Goal: Task Accomplishment & Management: Use online tool/utility

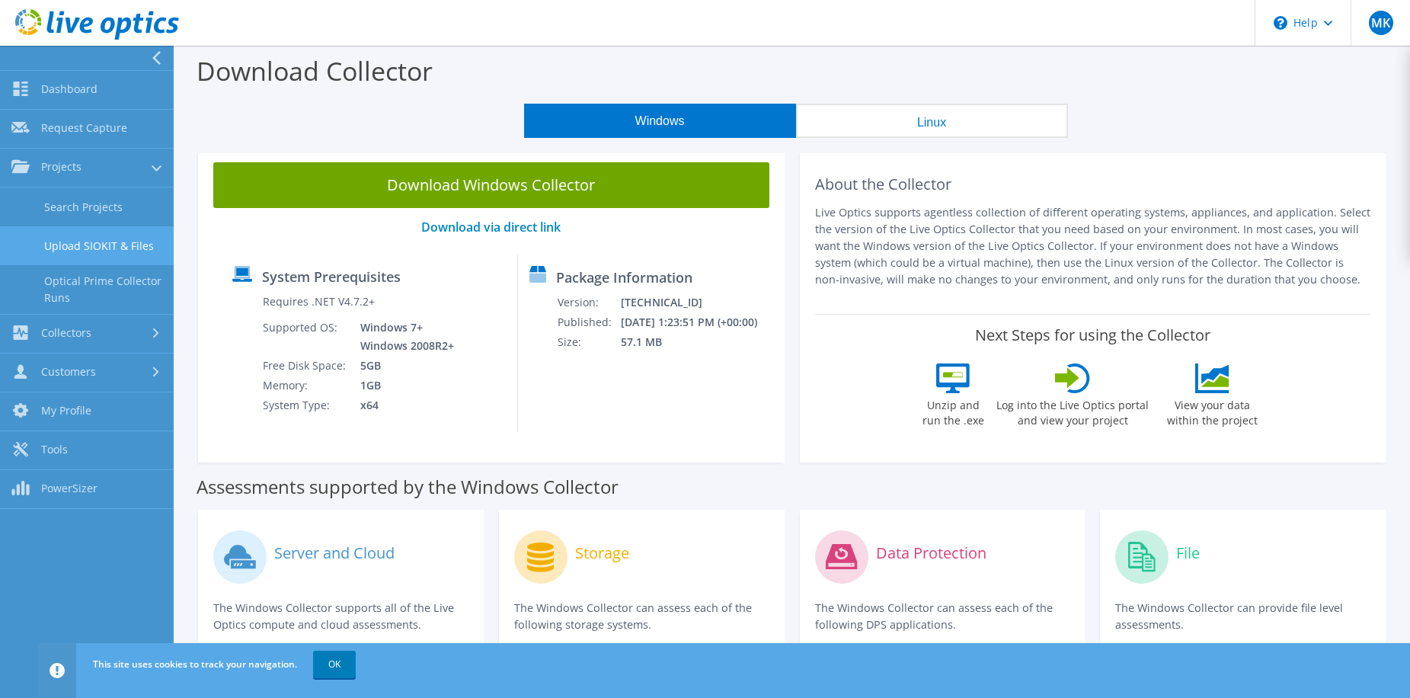
click at [86, 249] on link "Upload SIOKIT & Files" at bounding box center [87, 245] width 174 height 39
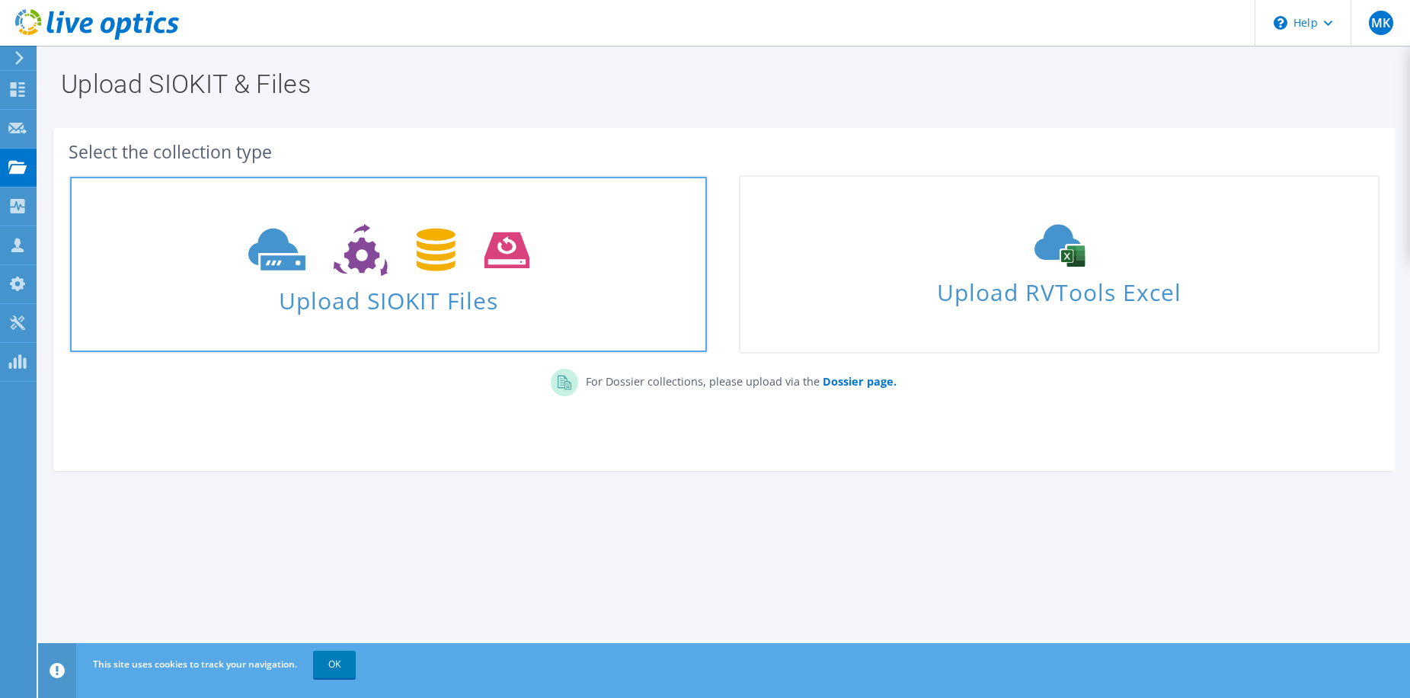
click at [479, 305] on span "Upload SIOKIT Files" at bounding box center [388, 296] width 637 height 33
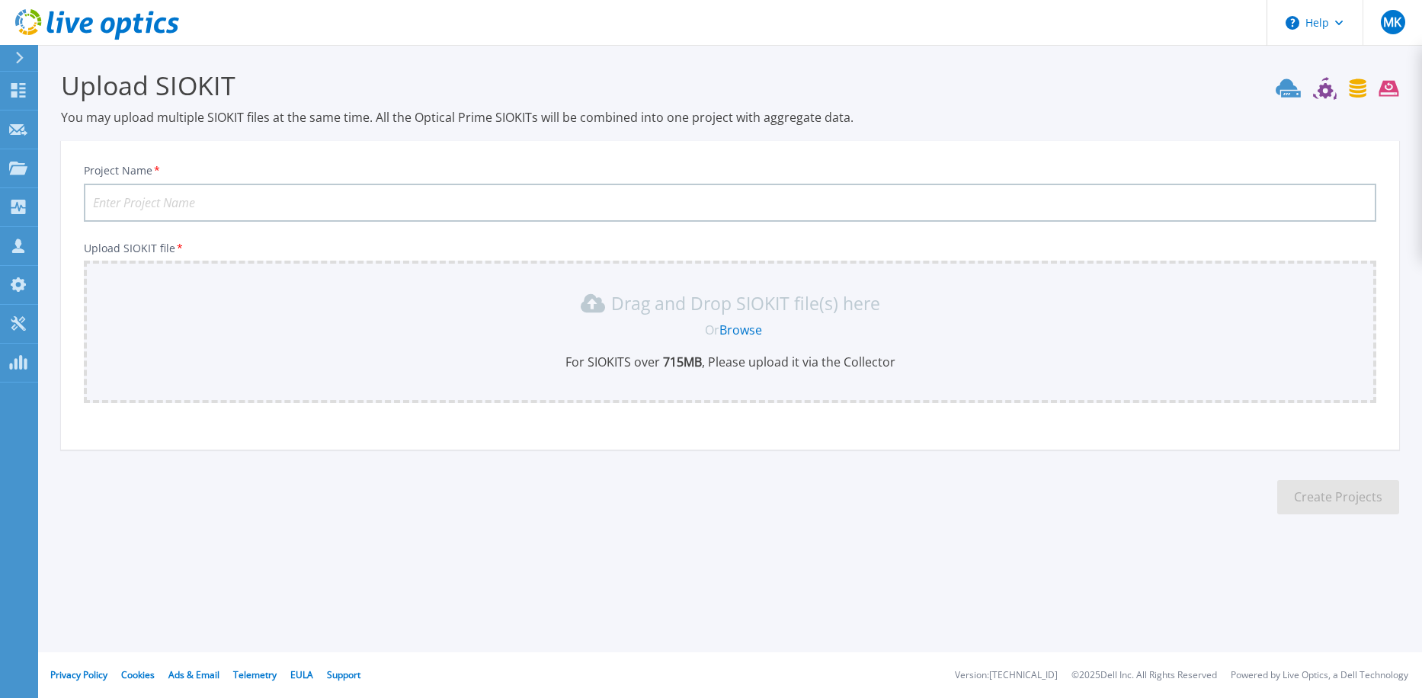
click at [748, 331] on link "Browse" at bounding box center [740, 329] width 43 height 17
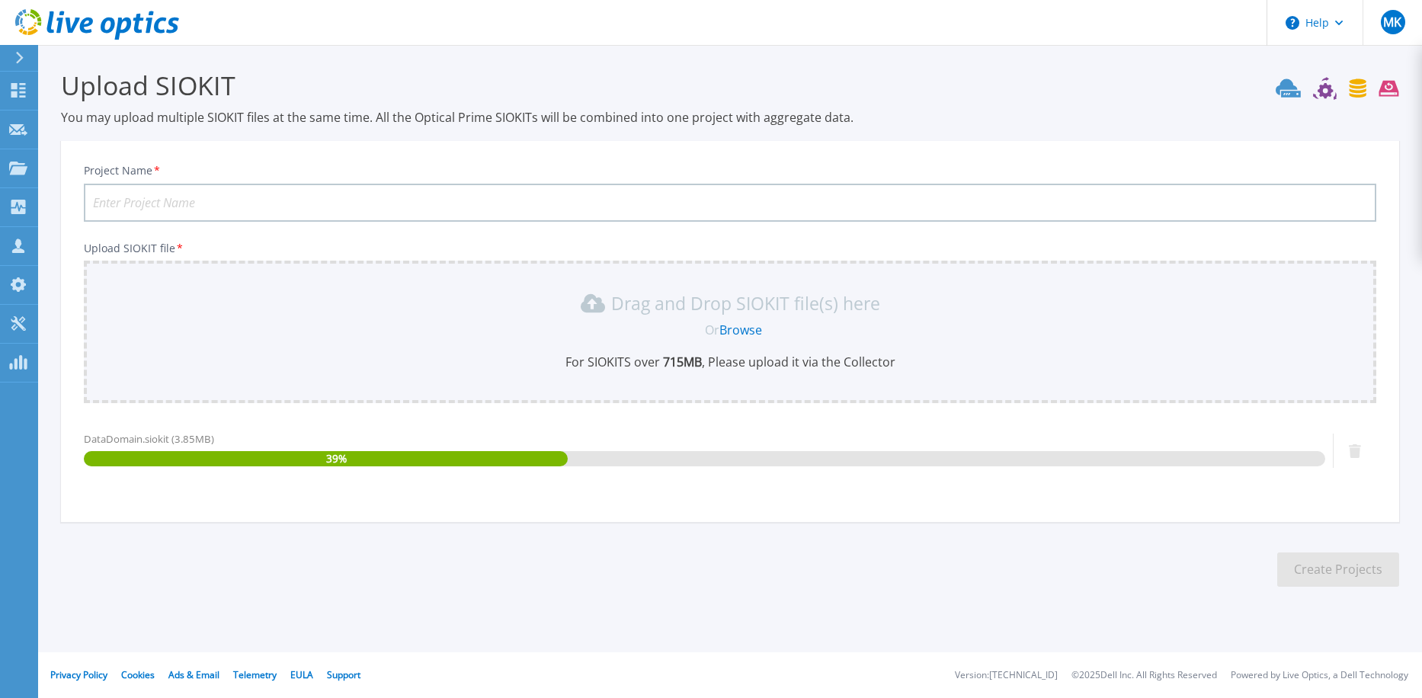
click at [406, 194] on input "Project Name *" at bounding box center [730, 203] width 1292 height 38
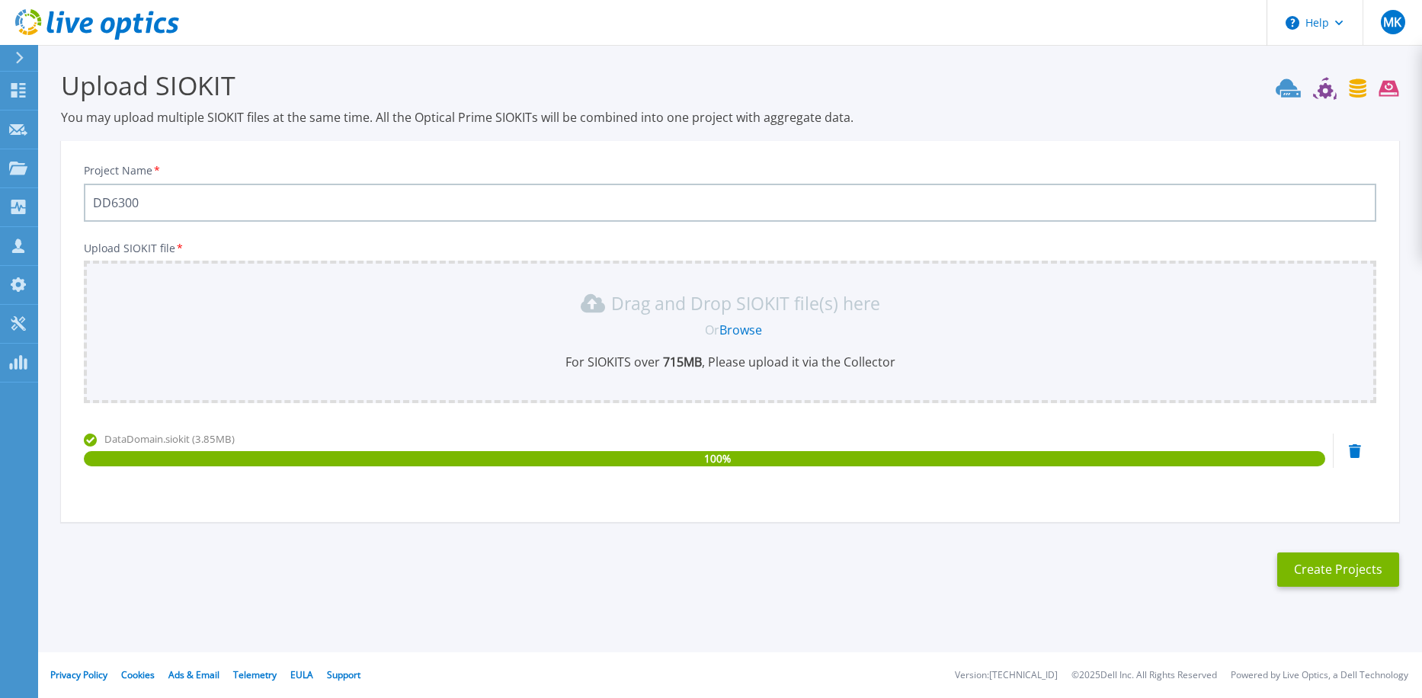
type input "DD6300"
click at [1330, 577] on button "Create Projects" at bounding box center [1338, 569] width 122 height 34
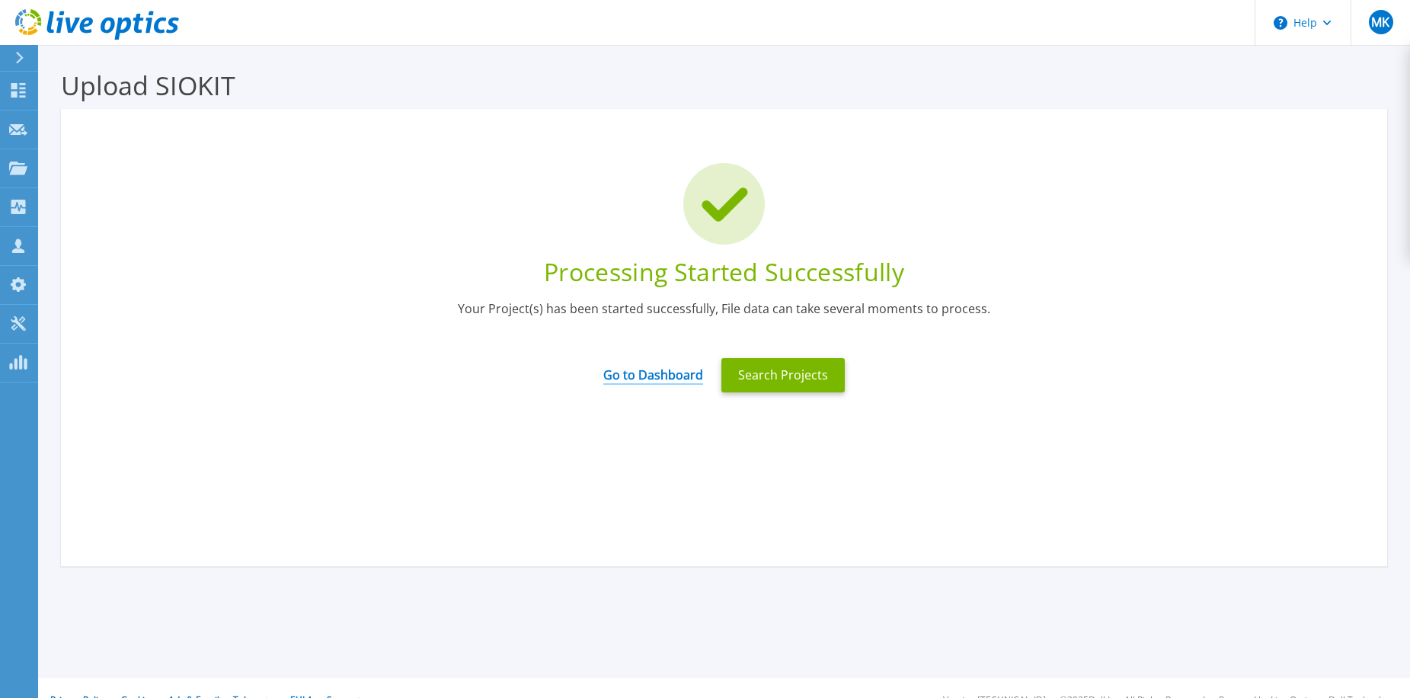
click at [664, 364] on link "Go to Dashboard" at bounding box center [653, 370] width 100 height 30
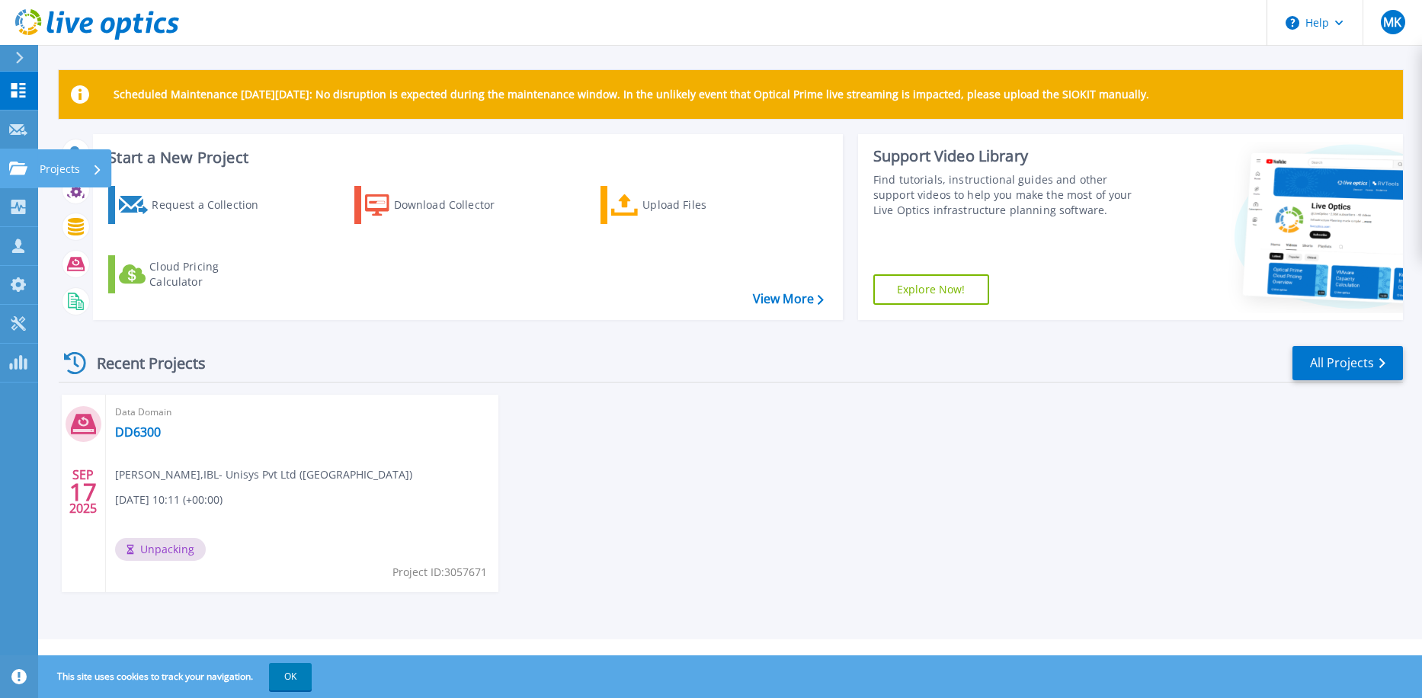
click at [26, 162] on icon at bounding box center [18, 168] width 18 height 13
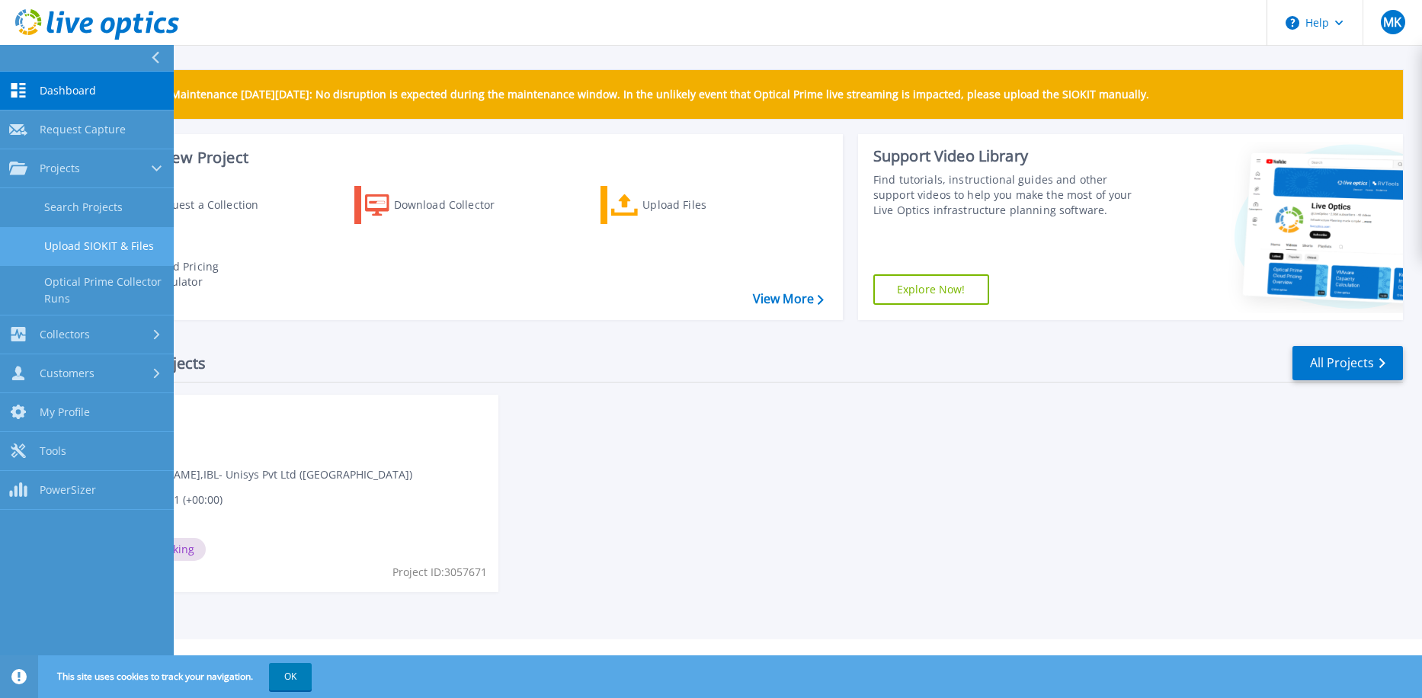
click at [100, 254] on link "Upload SIOKIT & Files" at bounding box center [87, 246] width 174 height 39
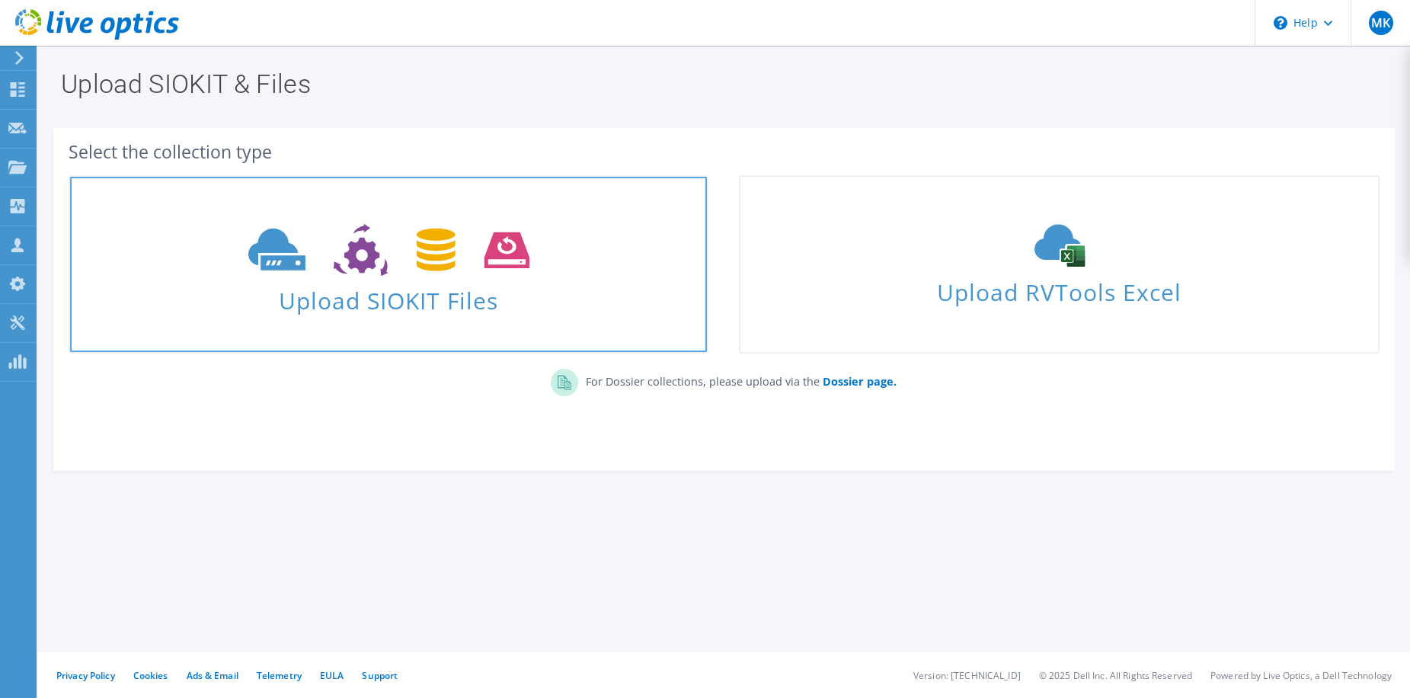
click at [509, 284] on span "Upload SIOKIT Files" at bounding box center [388, 296] width 637 height 33
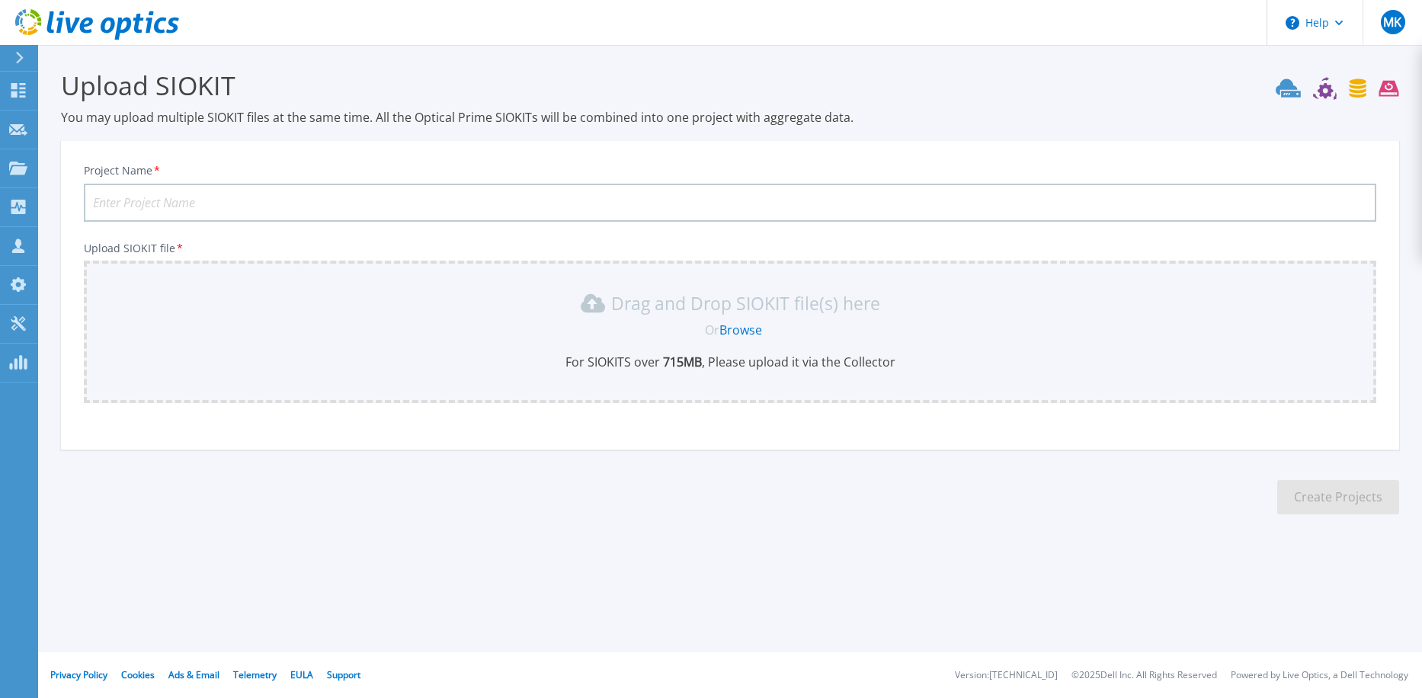
click at [751, 330] on link "Browse" at bounding box center [740, 329] width 43 height 17
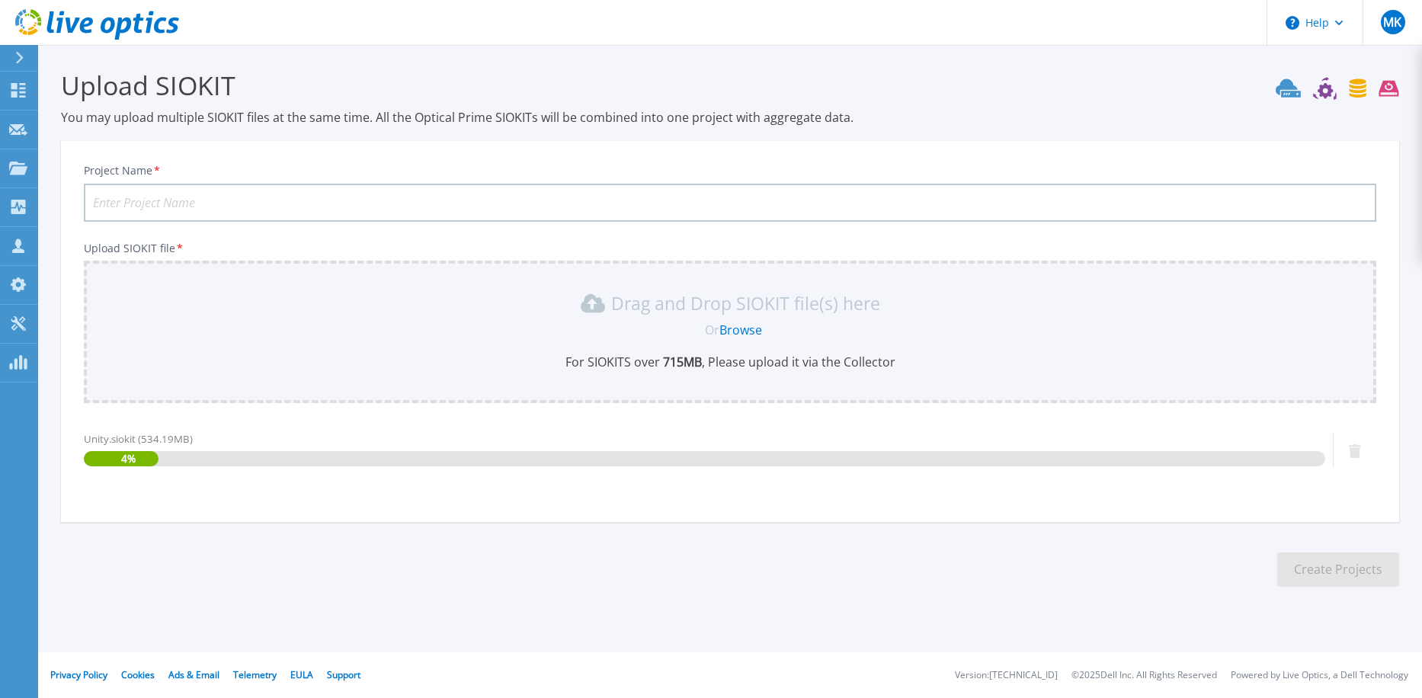
click at [221, 199] on input "Project Name *" at bounding box center [730, 203] width 1292 height 38
type input "Unity400"
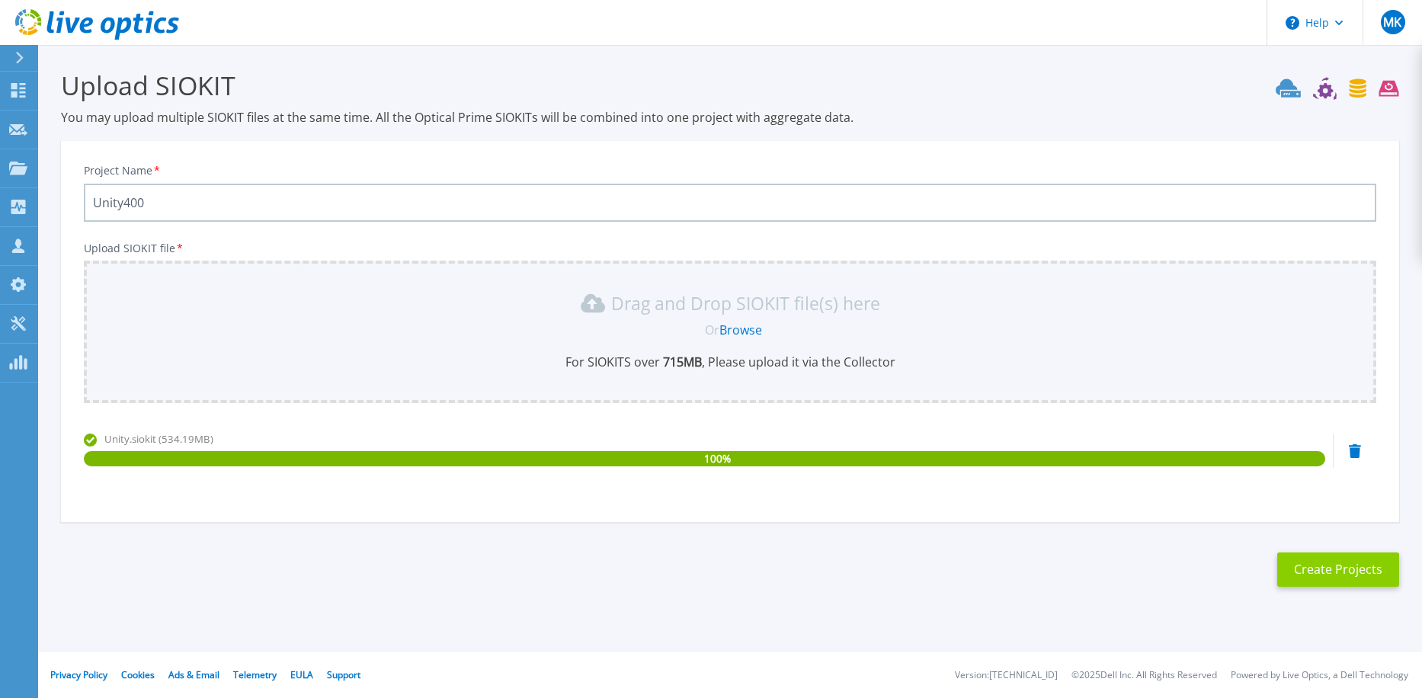
click at [1318, 583] on button "Create Projects" at bounding box center [1338, 569] width 122 height 34
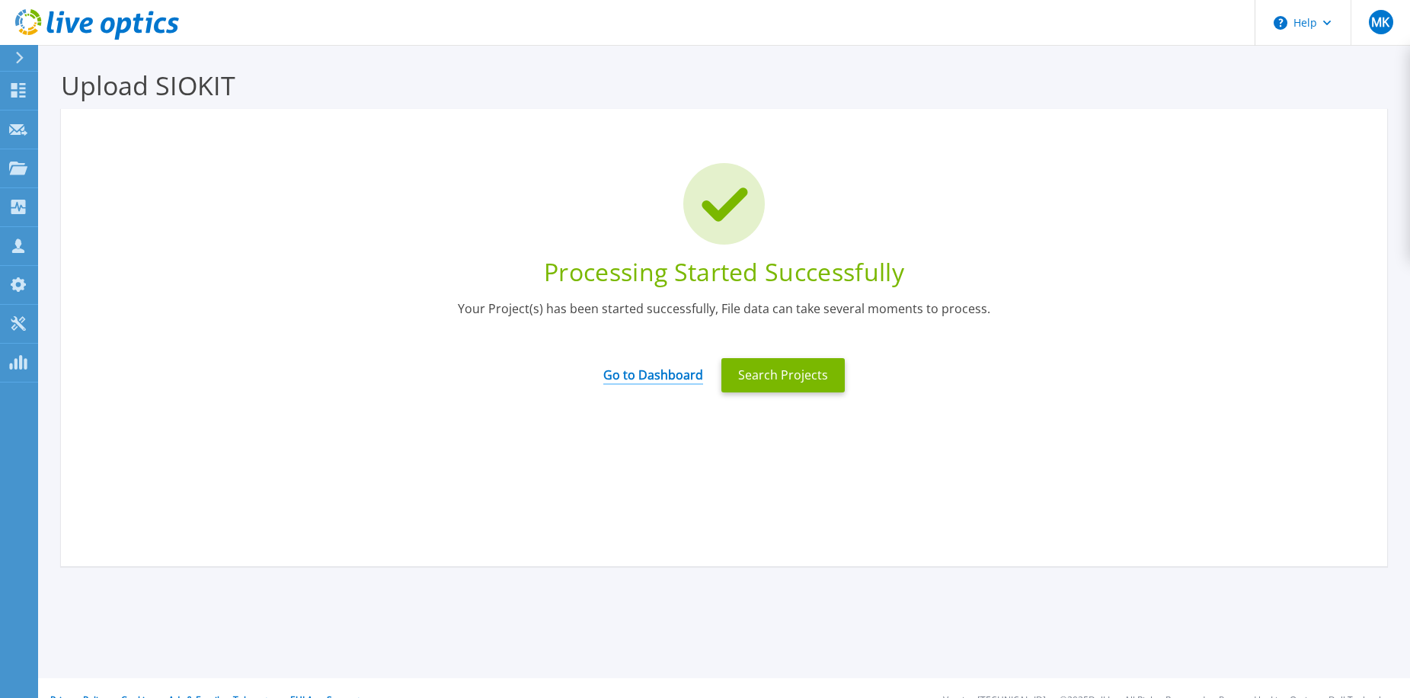
click at [625, 372] on link "Go to Dashboard" at bounding box center [653, 370] width 100 height 30
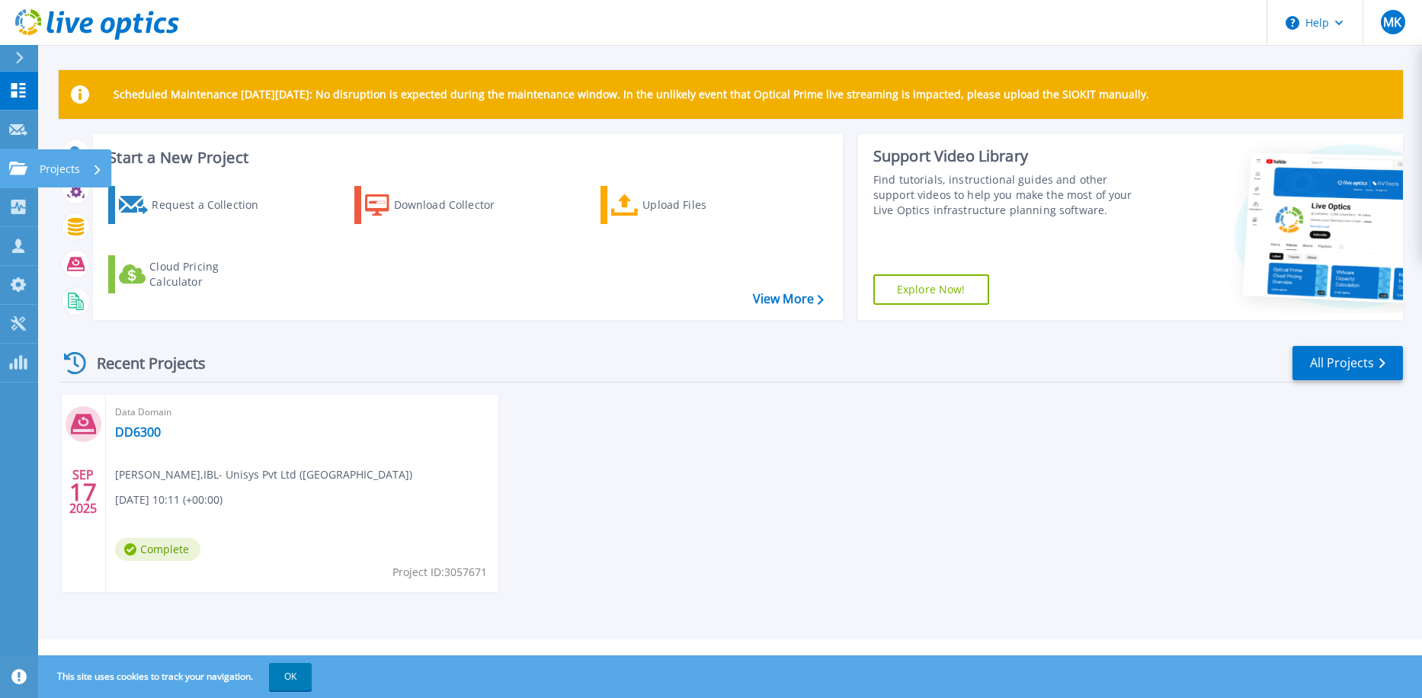
click at [24, 176] on link "Projects Projects" at bounding box center [19, 168] width 38 height 39
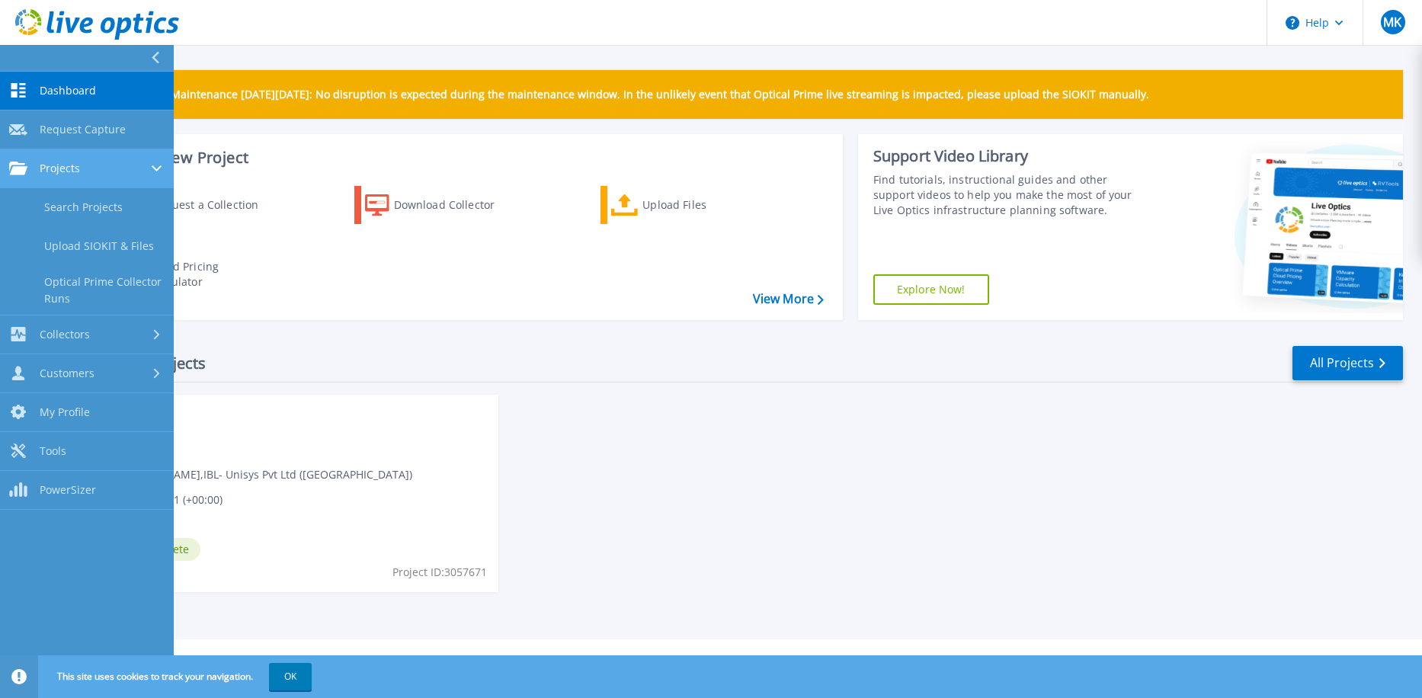
click at [71, 167] on span "Projects" at bounding box center [60, 169] width 40 height 14
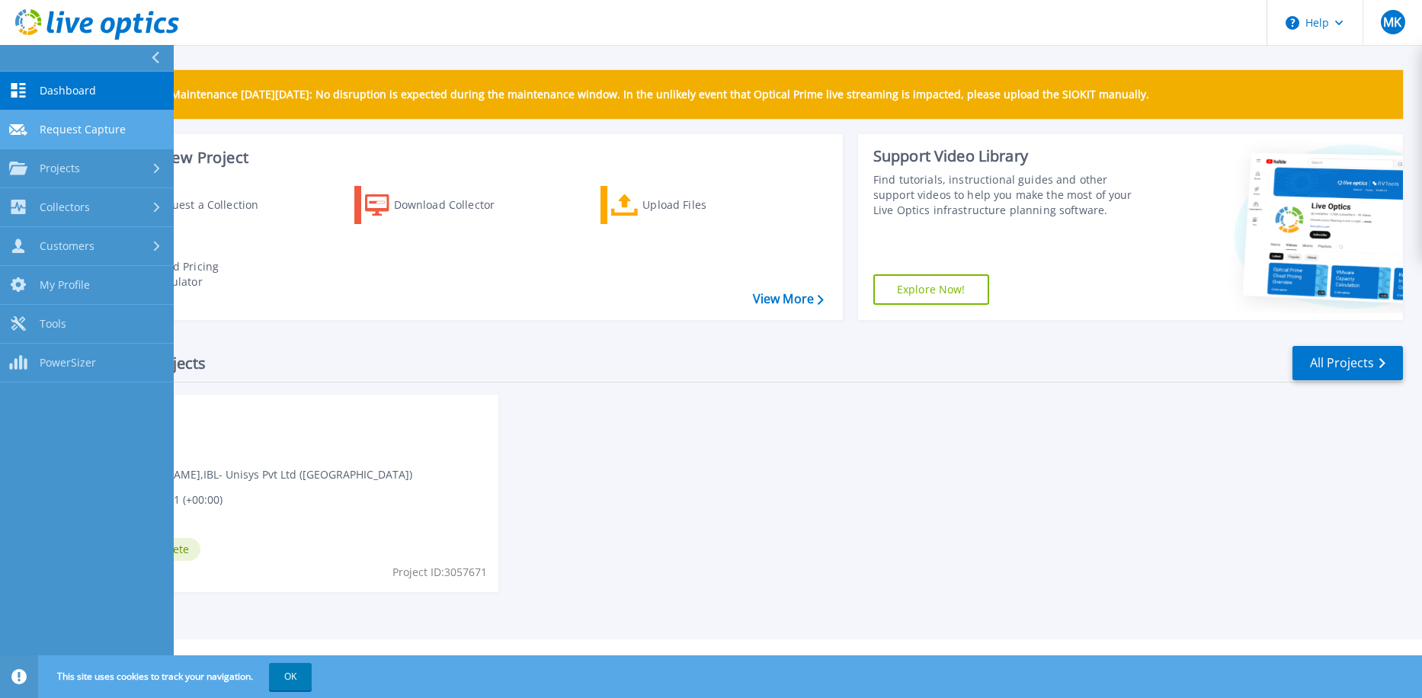
click at [73, 138] on link "Request Capture Request Capture" at bounding box center [87, 129] width 174 height 39
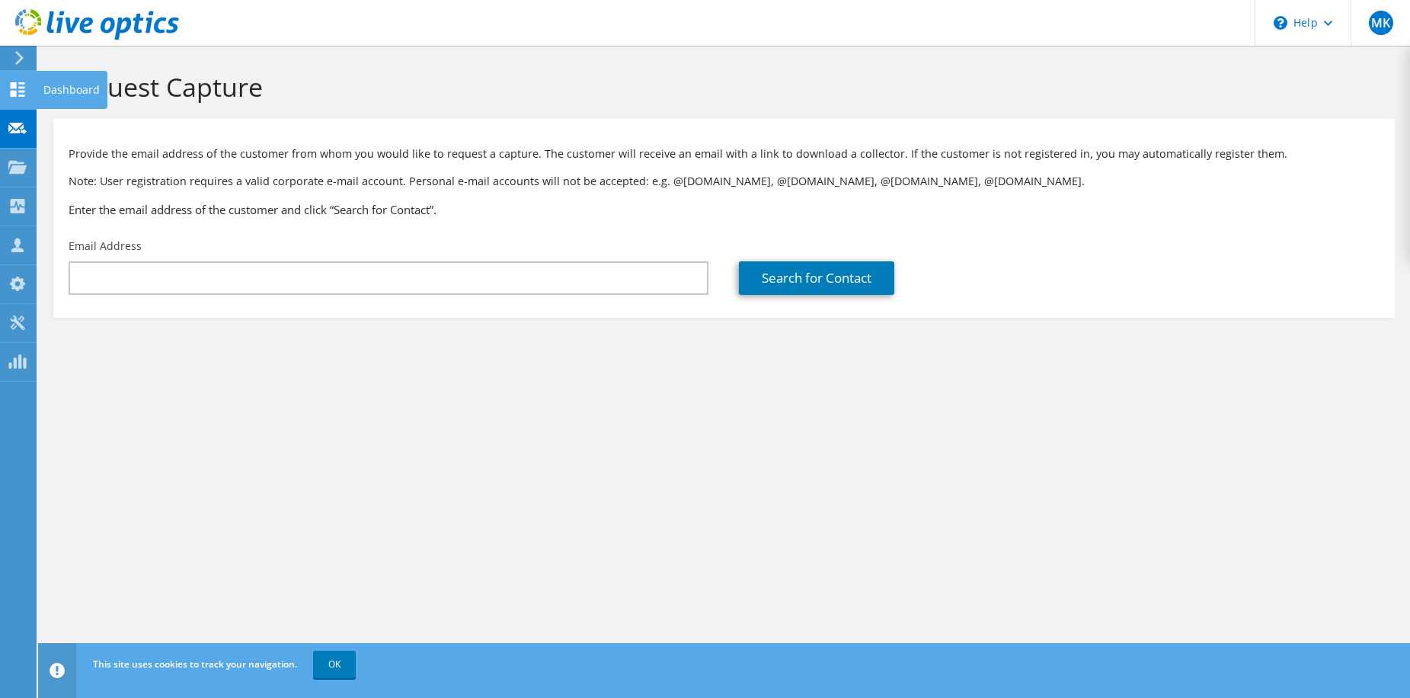
click at [18, 86] on icon at bounding box center [17, 89] width 18 height 14
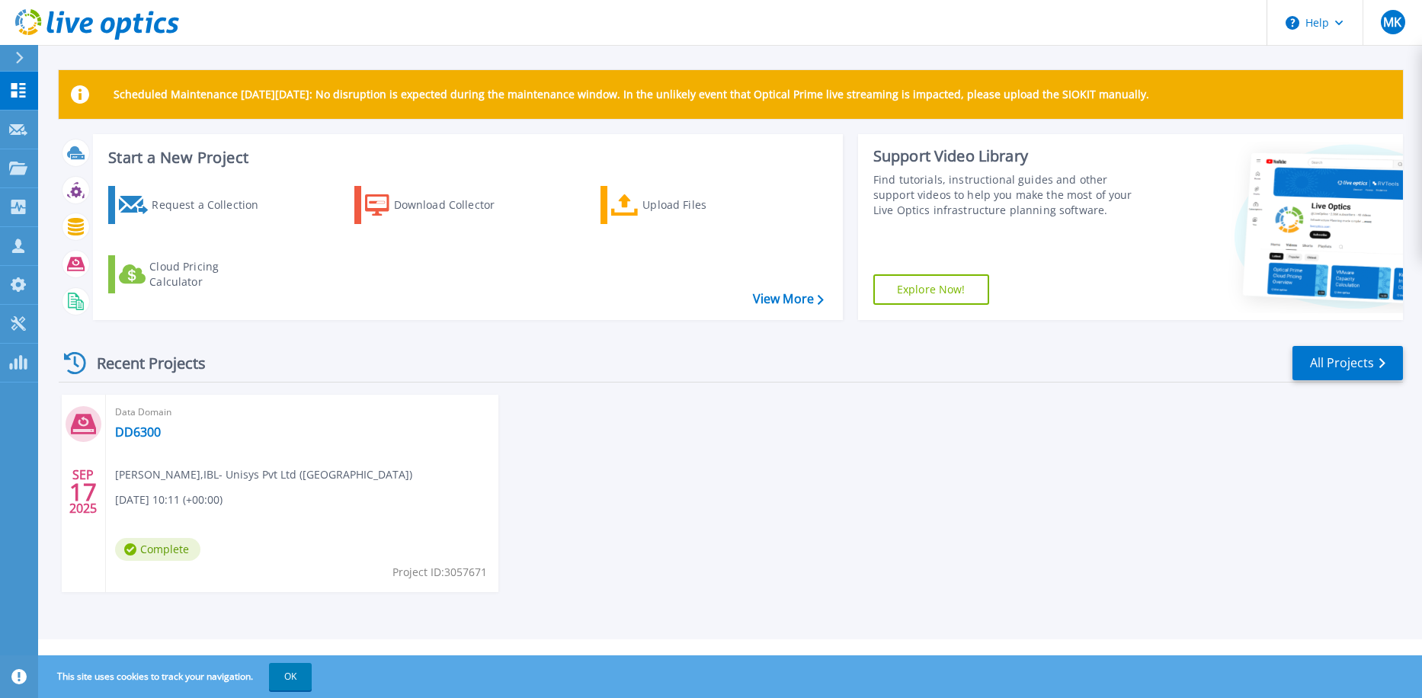
click at [124, 423] on div "Data Domain DD6300 [PERSON_NAME] , IBL- Unisys Pvt Ltd ([GEOGRAPHIC_DATA]) [DAT…" at bounding box center [302, 493] width 392 height 197
click at [133, 431] on link "DD6300" at bounding box center [138, 431] width 46 height 15
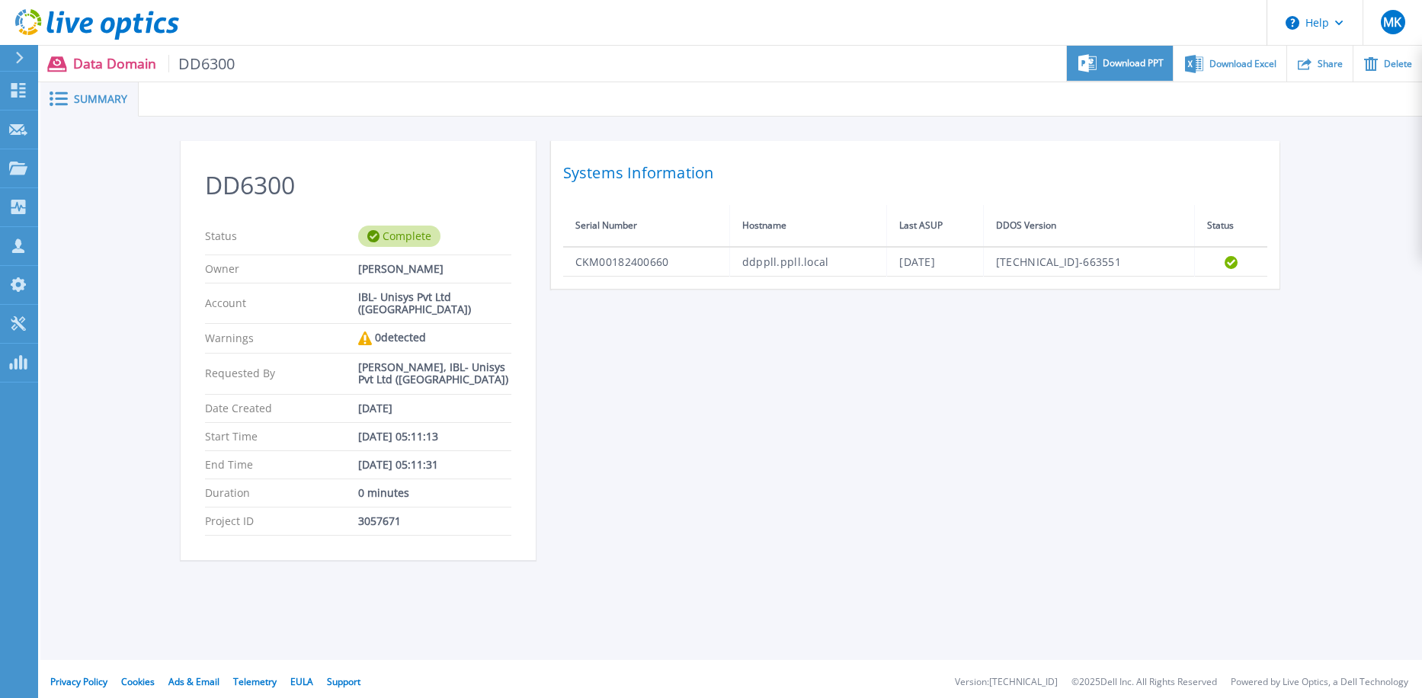
click at [1147, 68] on span "Download PPT" at bounding box center [1132, 63] width 61 height 9
click at [1079, 494] on div "DD6300 Status Complete Owner Muhammad Khizer Account IBL- Unisys Pvt Ltd (Pakis…" at bounding box center [732, 359] width 1102 height 437
click at [20, 94] on icon at bounding box center [18, 90] width 18 height 14
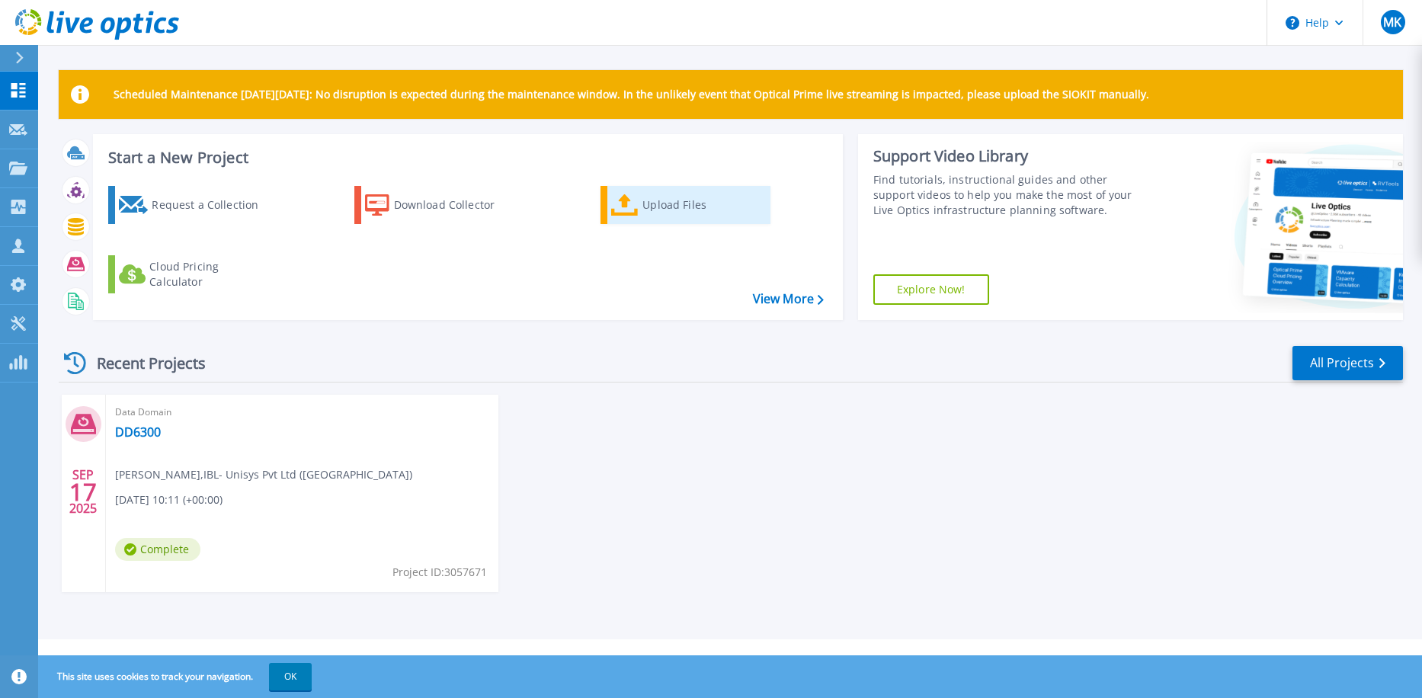
click at [659, 209] on div "Upload Files" at bounding box center [703, 205] width 122 height 30
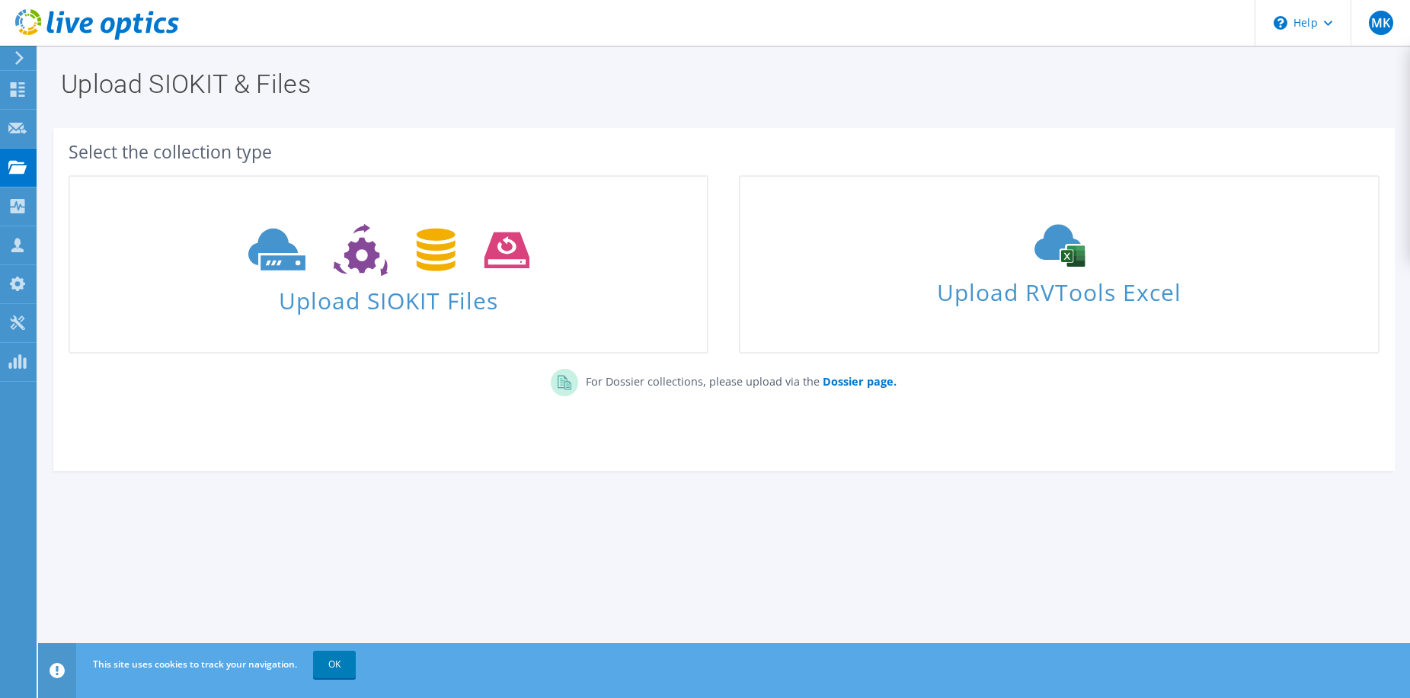
click at [209, 424] on div "Select the collection type Upload SIOKIT Files" at bounding box center [724, 292] width 1342 height 312
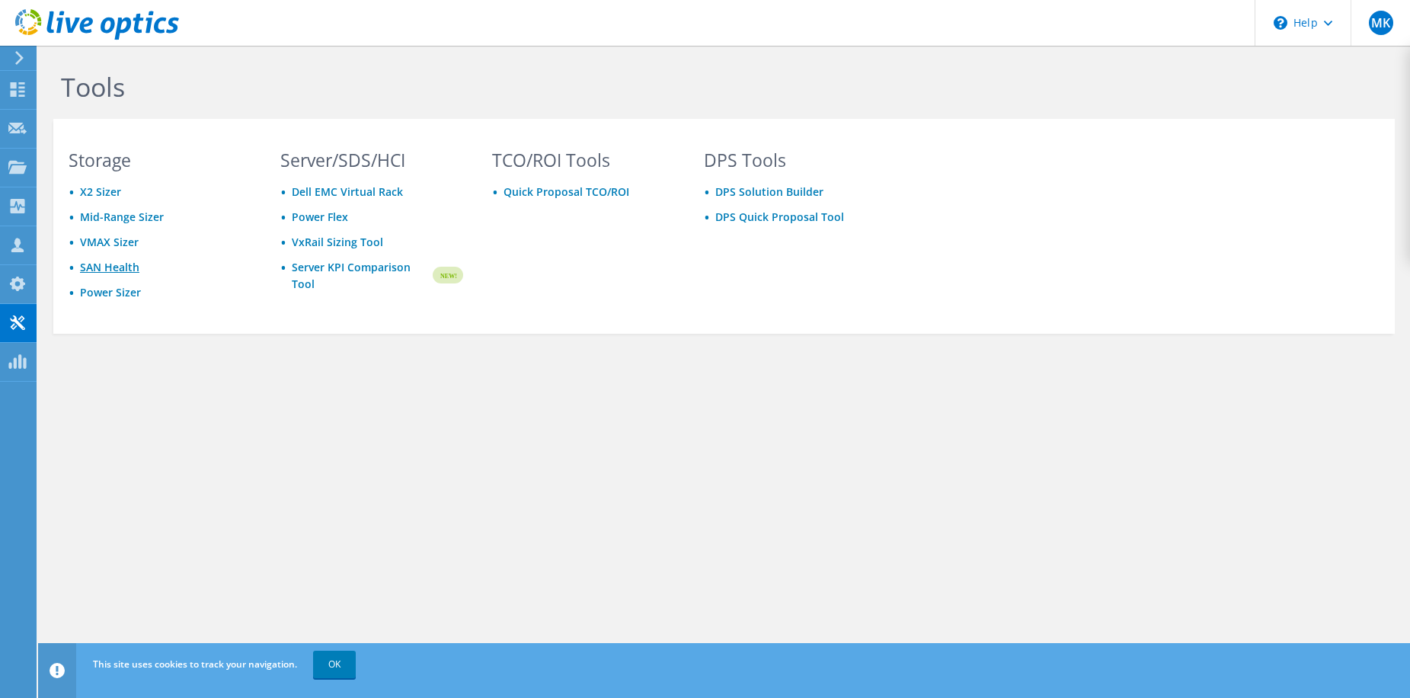
click at [107, 267] on link "SAN Health" at bounding box center [109, 267] width 59 height 14
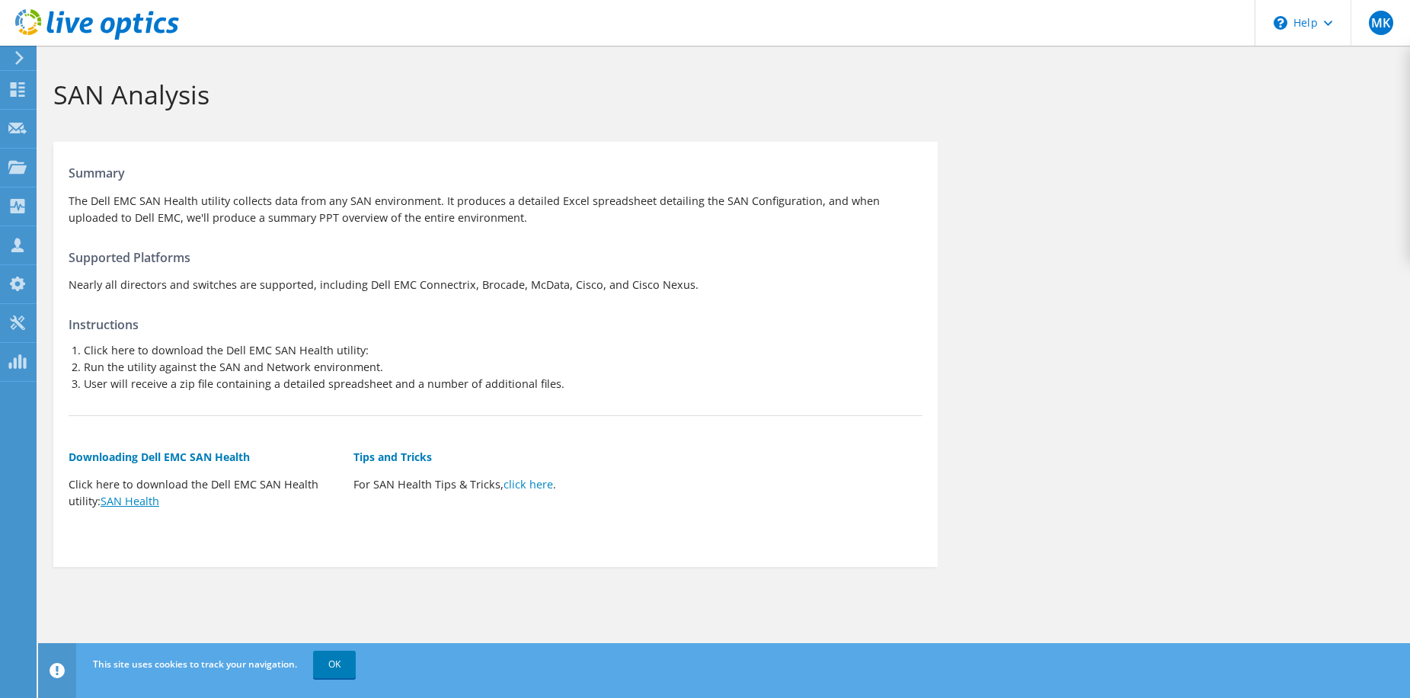
click at [136, 508] on link "SAN Health" at bounding box center [130, 501] width 59 height 14
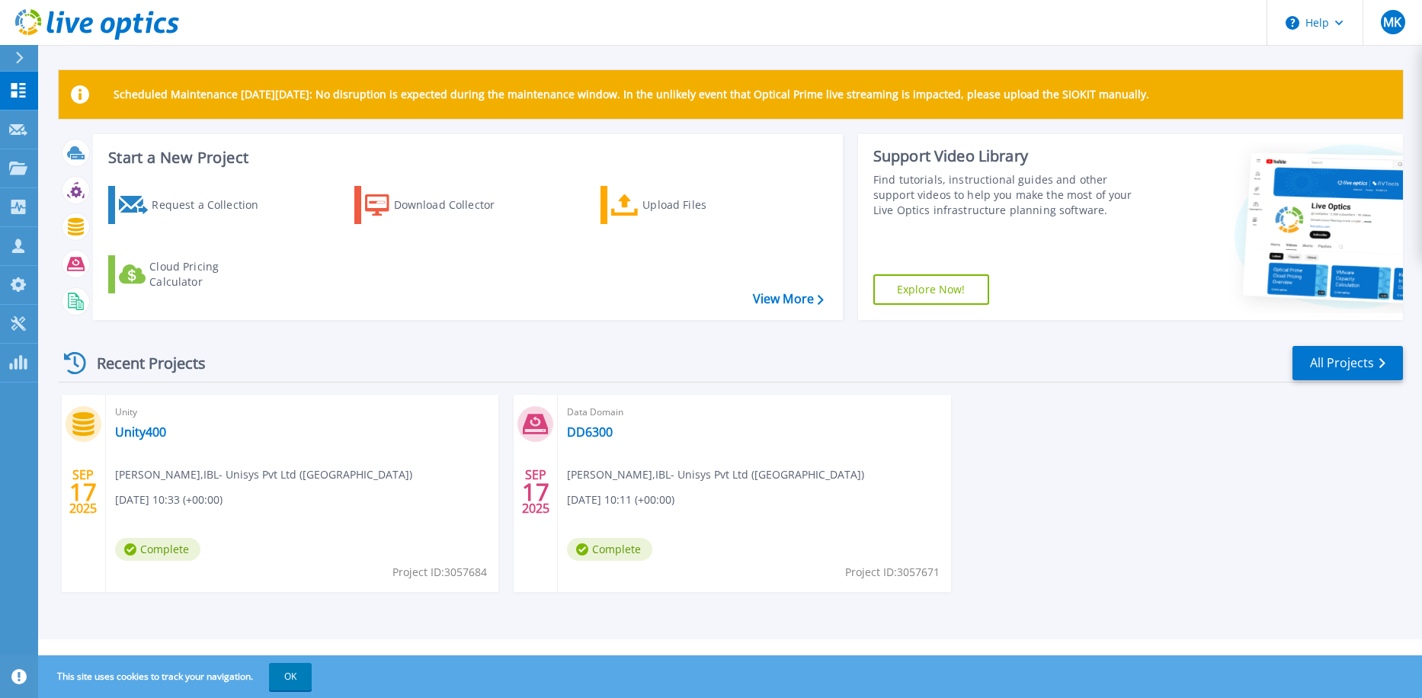
click at [146, 549] on span "Complete" at bounding box center [157, 549] width 85 height 23
click at [135, 431] on link "Unity400" at bounding box center [140, 431] width 51 height 15
